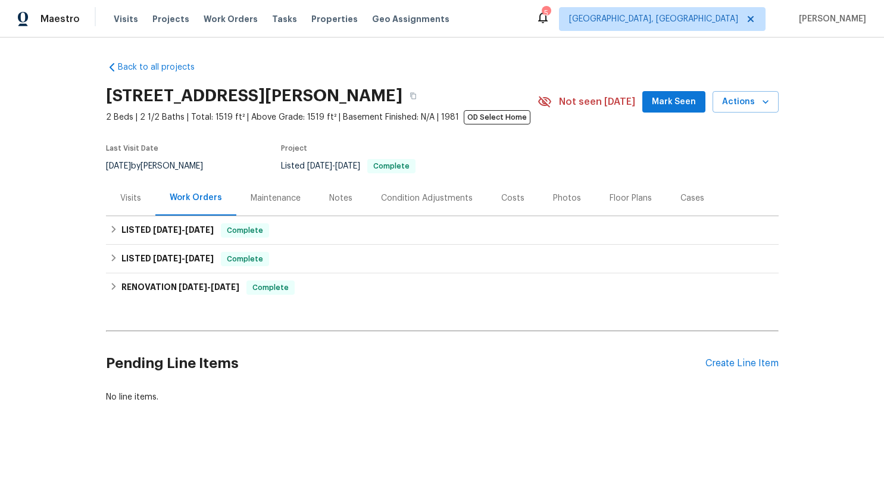
click at [132, 199] on div "Visits" at bounding box center [130, 198] width 21 height 12
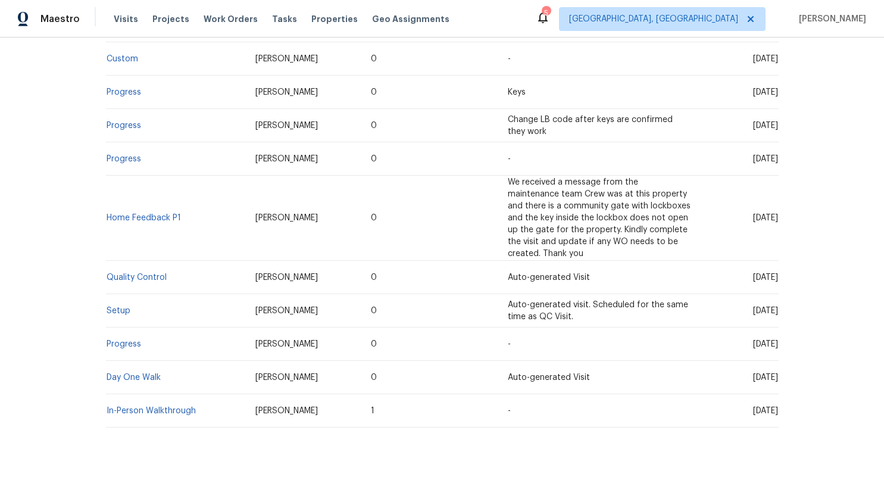
scroll to position [349, 0]
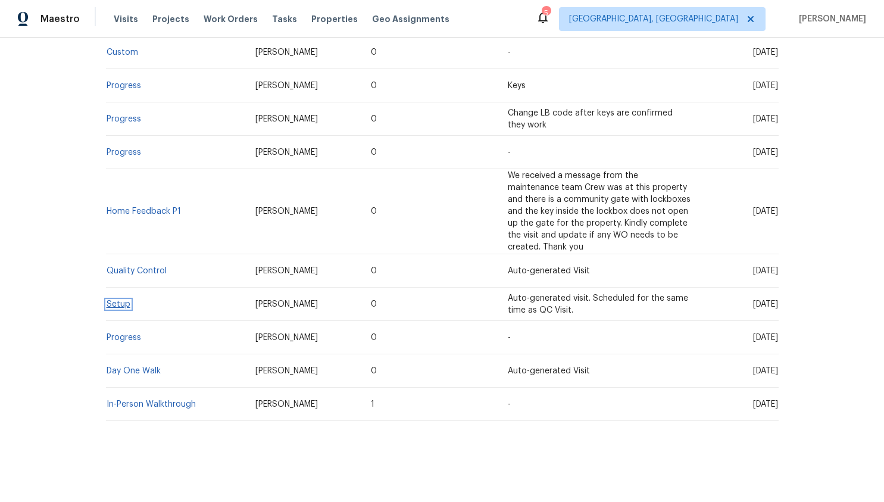
click at [115, 300] on link "Setup" at bounding box center [119, 304] width 24 height 8
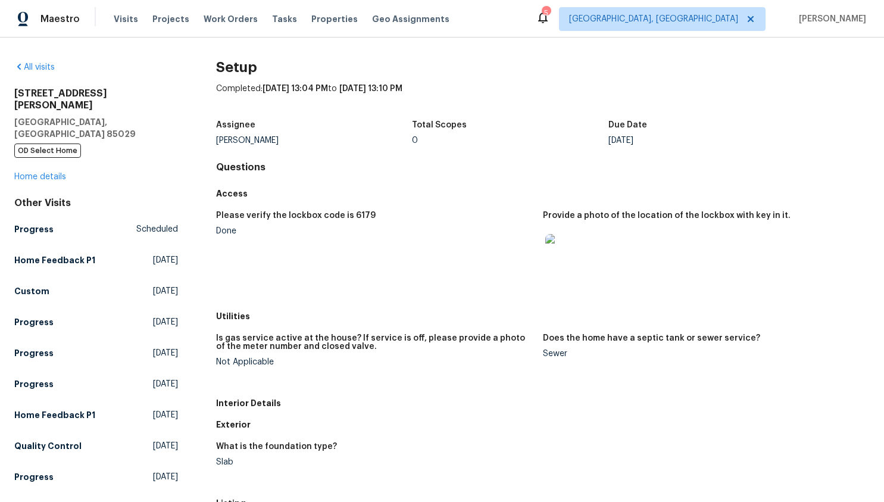
click at [563, 242] on img at bounding box center [564, 253] width 38 height 38
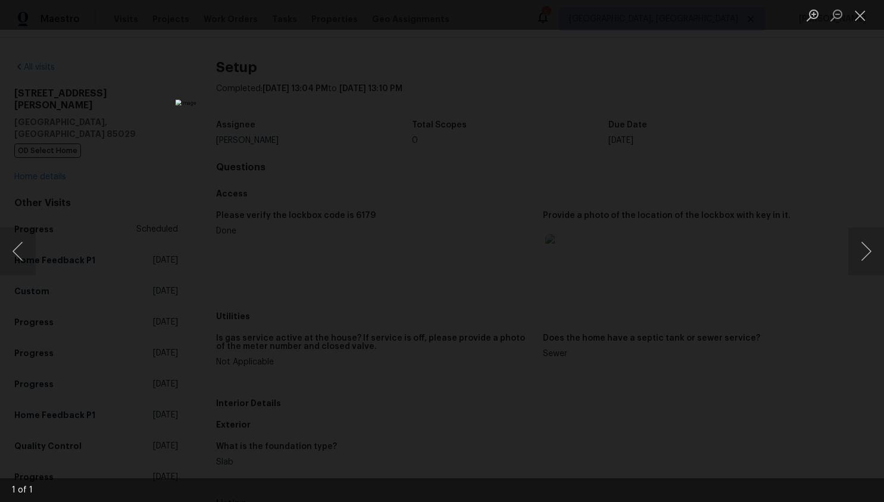
drag, startPoint x: 678, startPoint y: 359, endPoint x: 658, endPoint y: 357, distance: 20.4
click at [679, 358] on div "Lightbox" at bounding box center [442, 251] width 884 height 502
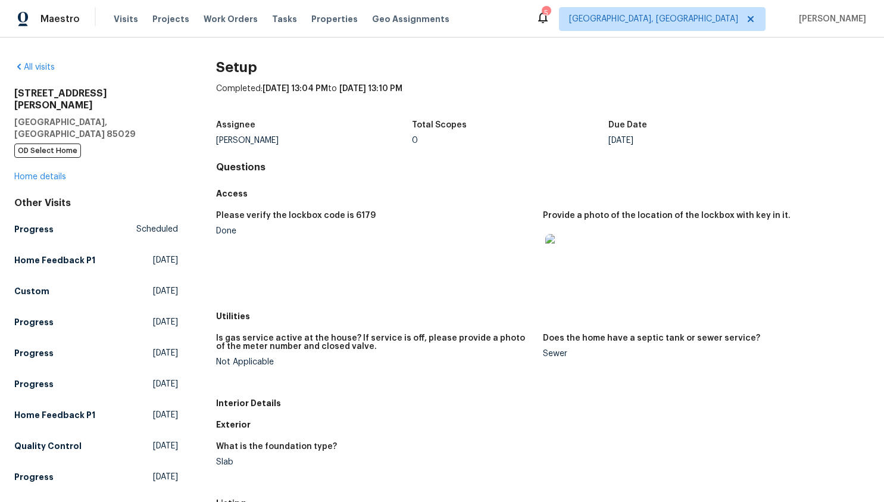
click at [588, 217] on h5 "Provide a photo of the location of the lockbox with key in it." at bounding box center [667, 215] width 248 height 8
click at [548, 252] on img at bounding box center [564, 253] width 38 height 38
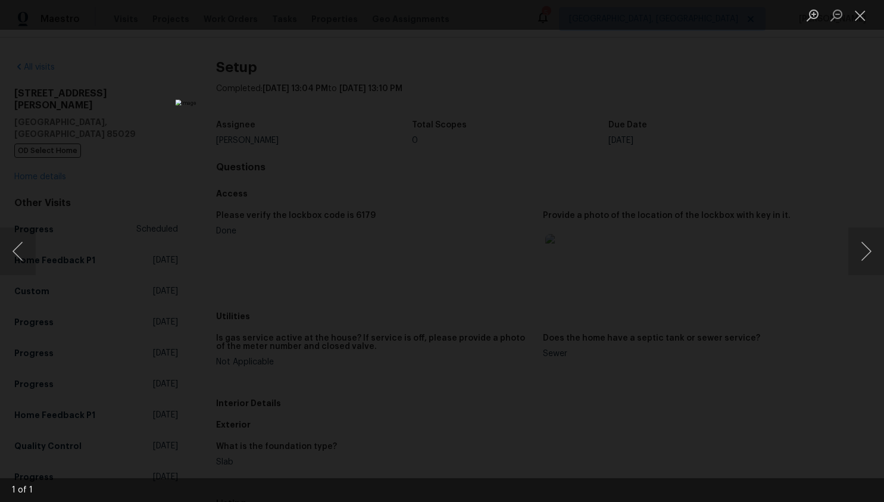
drag, startPoint x: 718, startPoint y: 341, endPoint x: 659, endPoint y: 320, distance: 62.2
click at [715, 341] on div "Lightbox" at bounding box center [442, 251] width 884 height 502
